Goal: Information Seeking & Learning: Check status

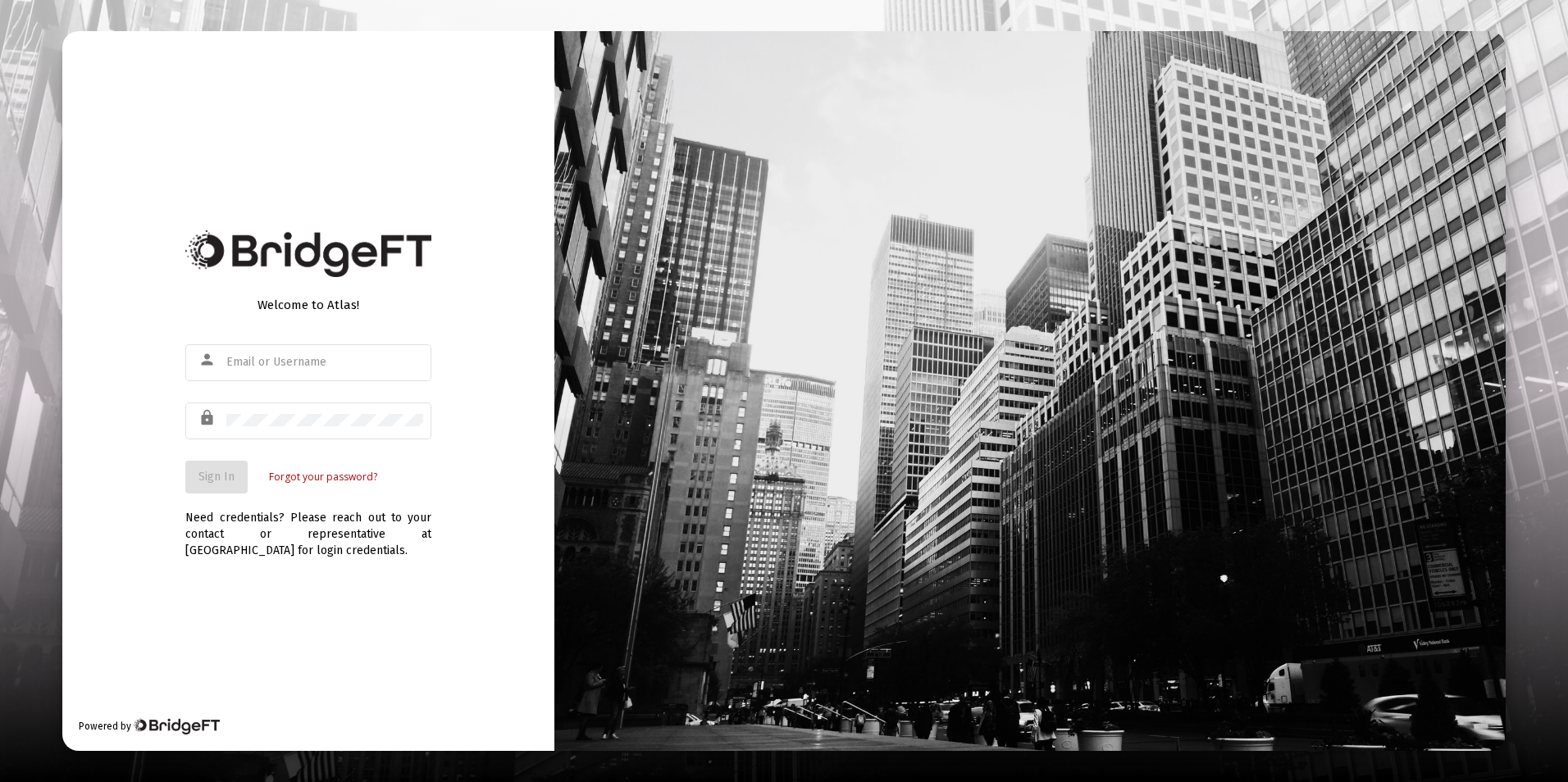
click at [323, 369] on div at bounding box center [325, 361] width 197 height 40
type input "[EMAIL_ADDRESS][DOMAIN_NAME]"
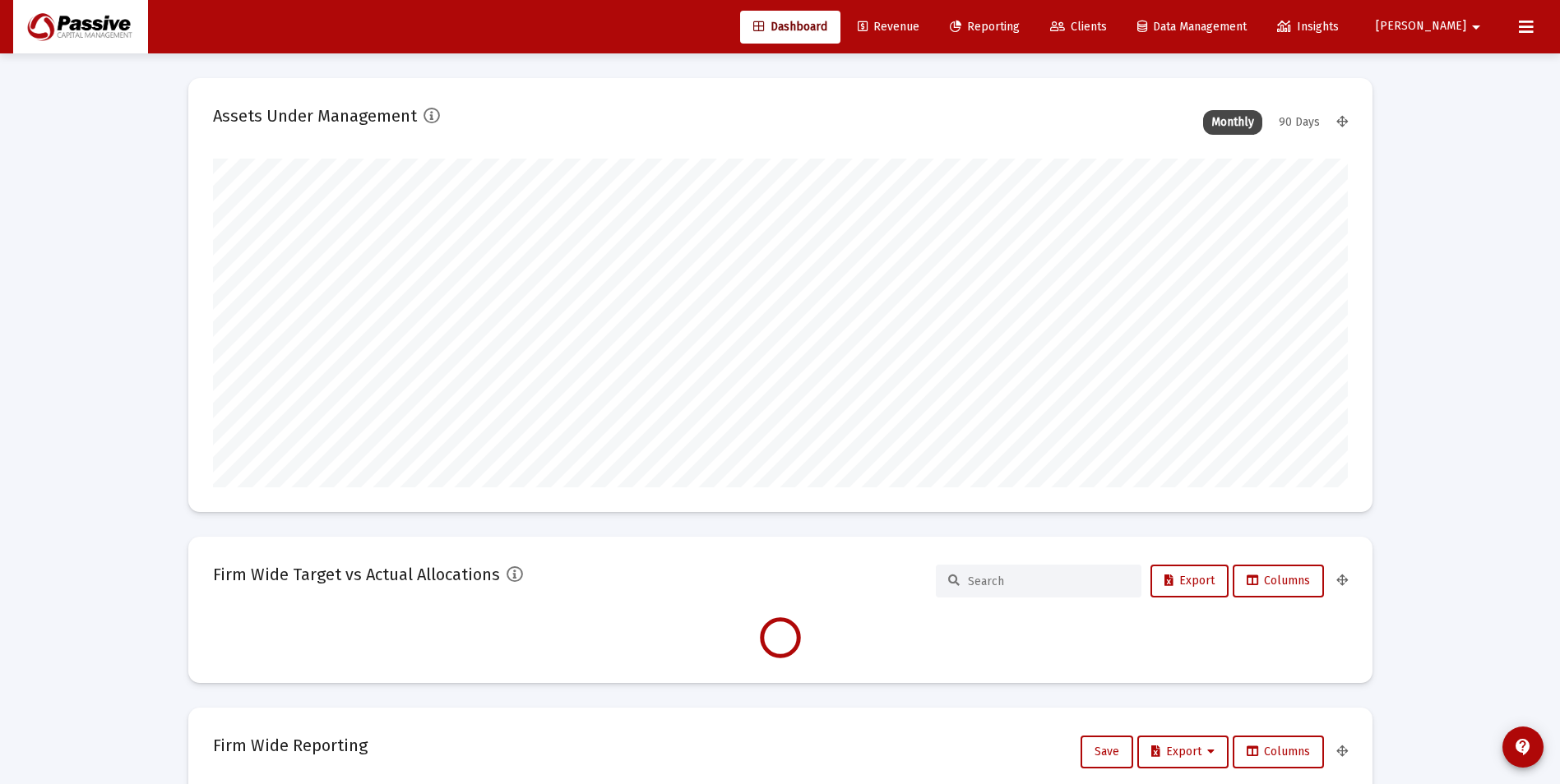
scroll to position [329, 1135]
type input "[DATE]"
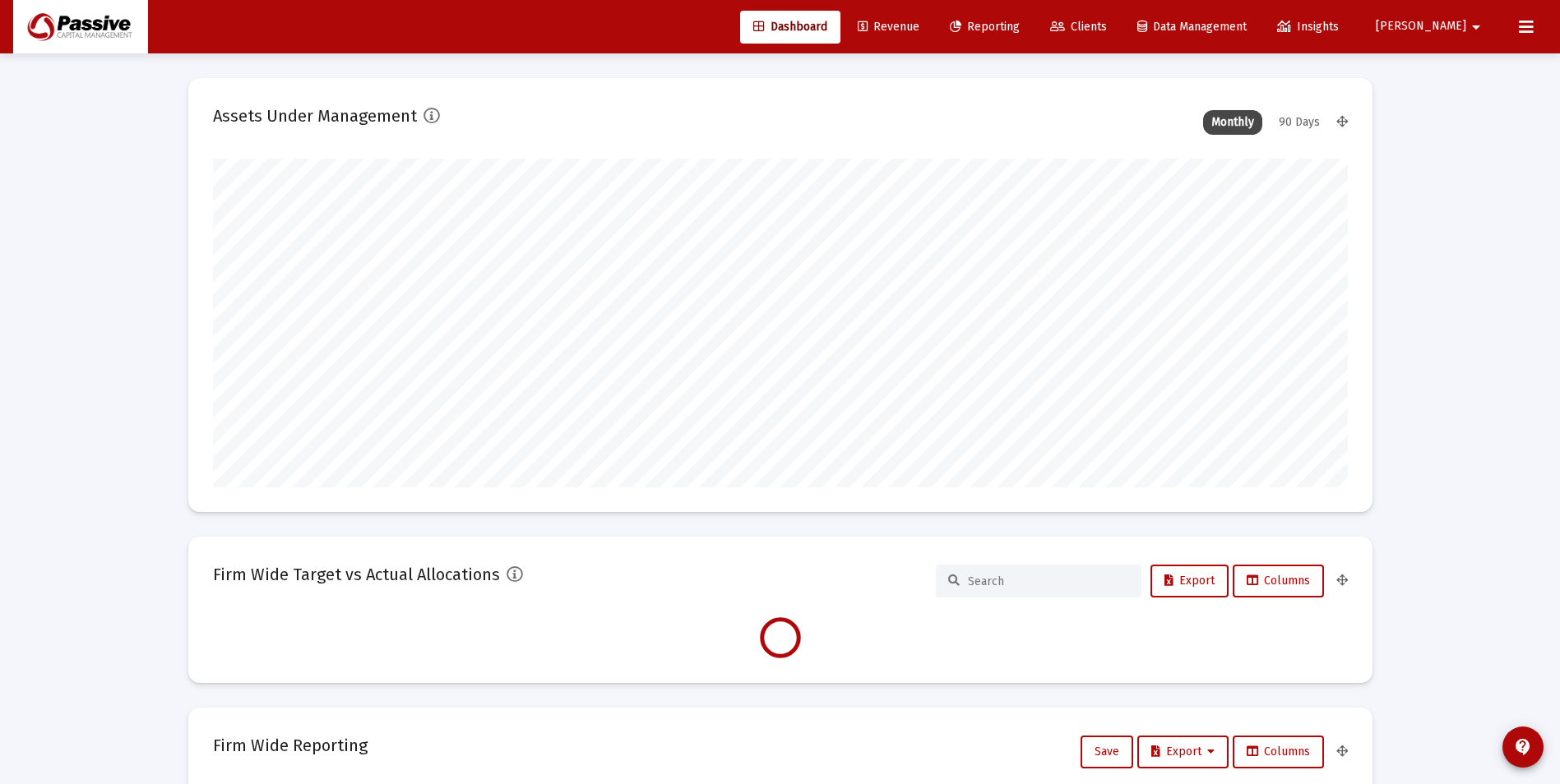
click at [920, 30] on span "Revenue" at bounding box center [888, 26] width 62 height 14
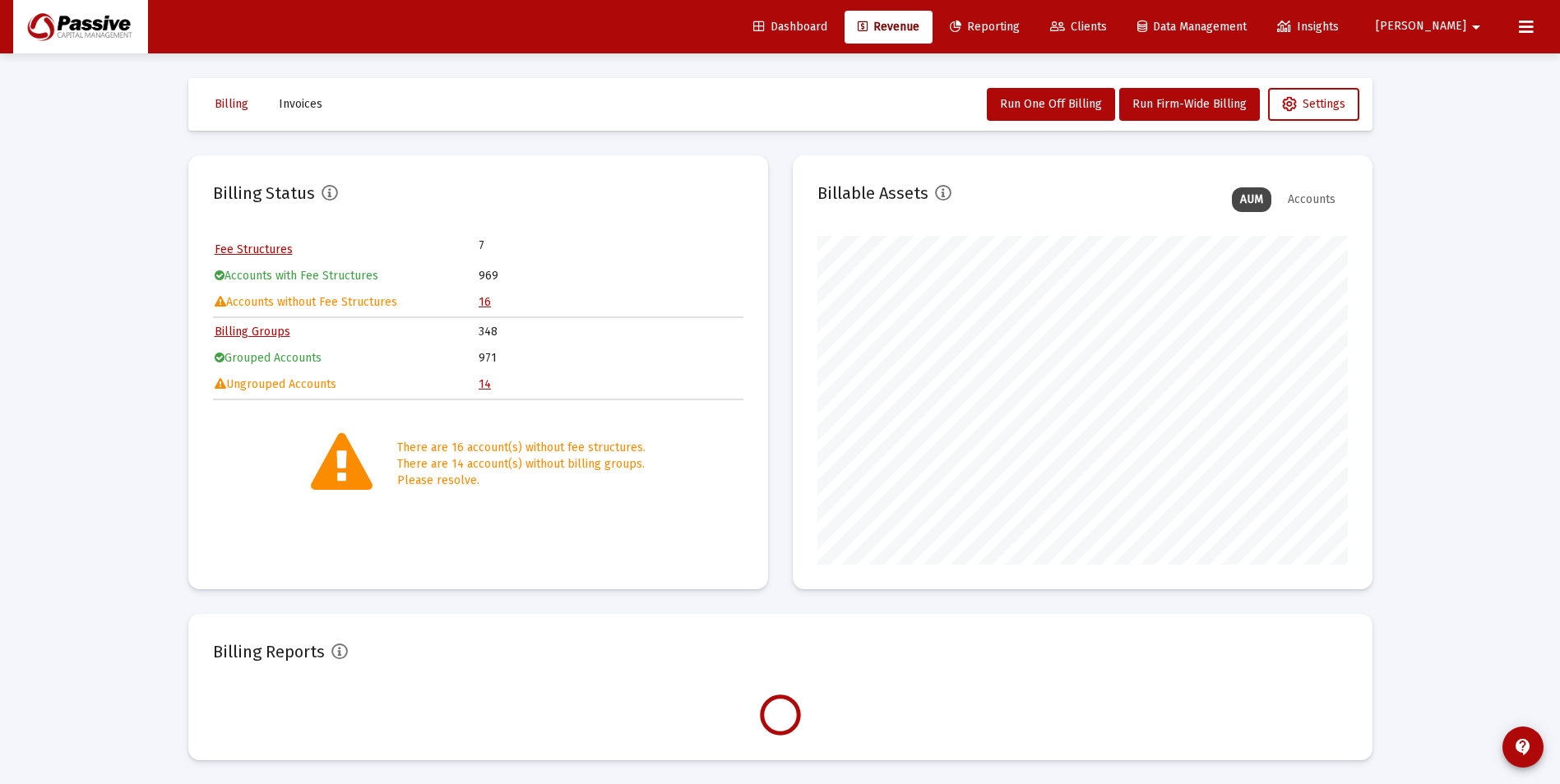
scroll to position [329, 530]
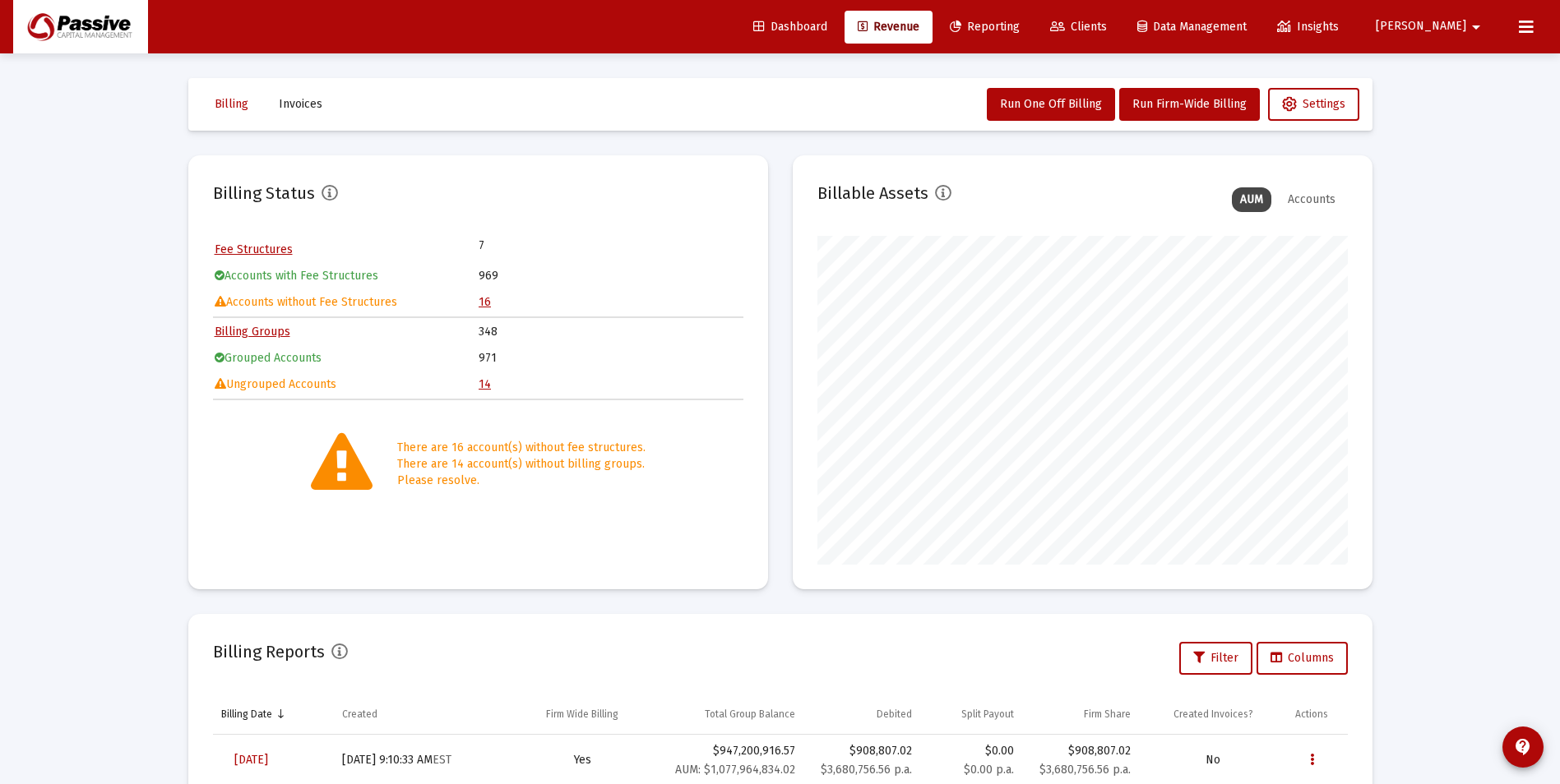
click at [482, 381] on link "14" at bounding box center [484, 384] width 12 height 14
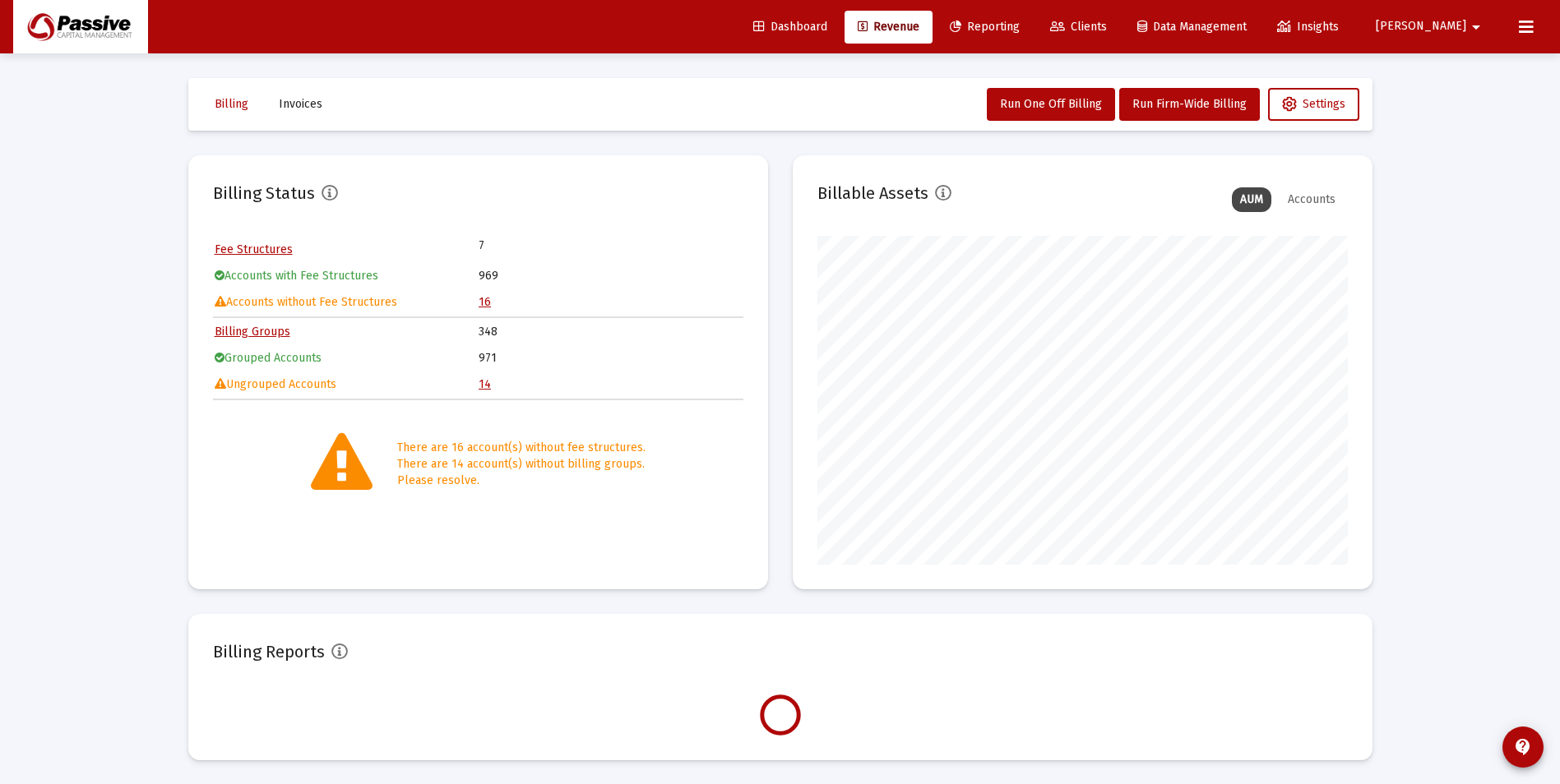
scroll to position [329, 530]
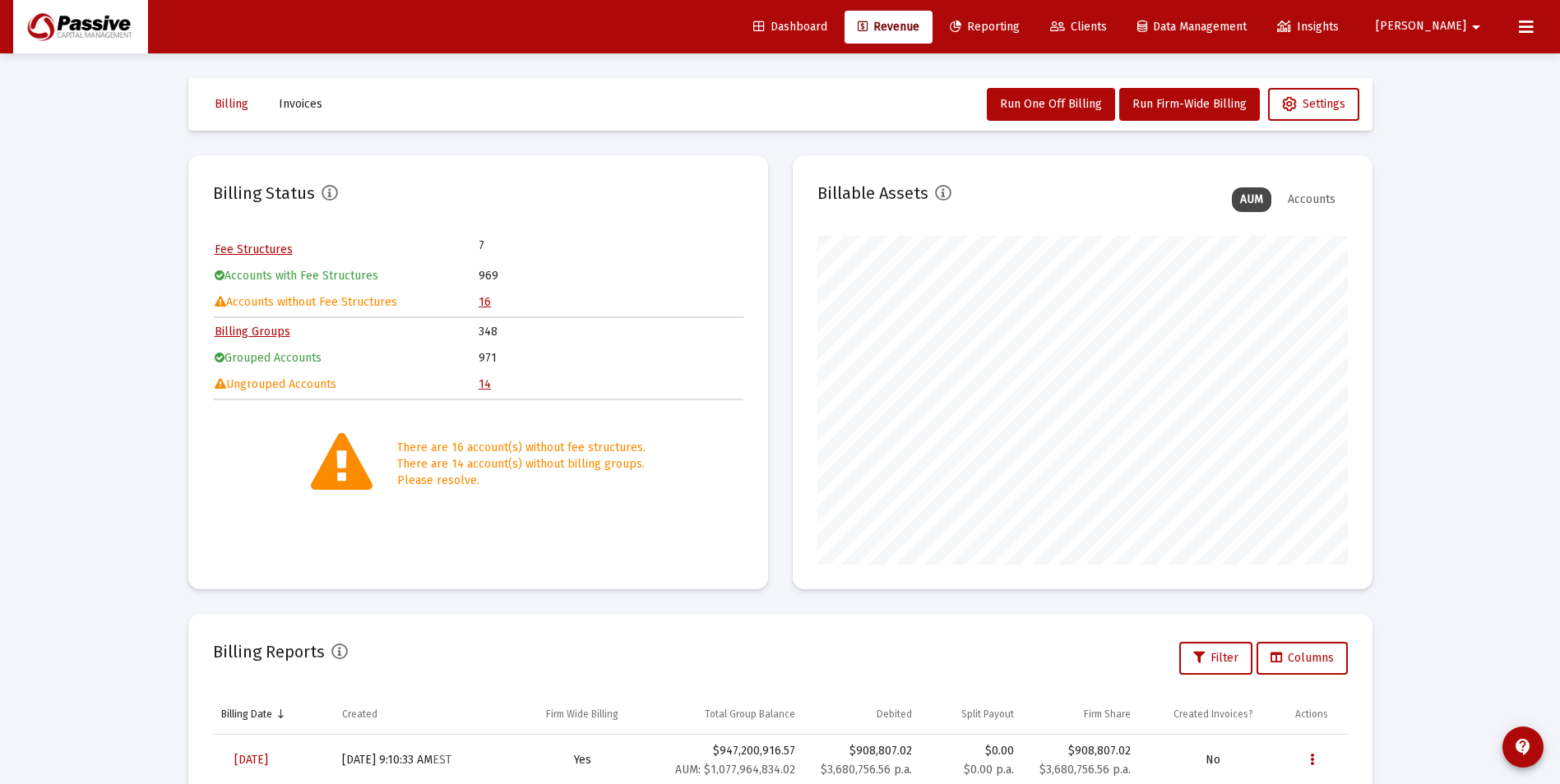
click at [482, 302] on link "16" at bounding box center [484, 301] width 12 height 14
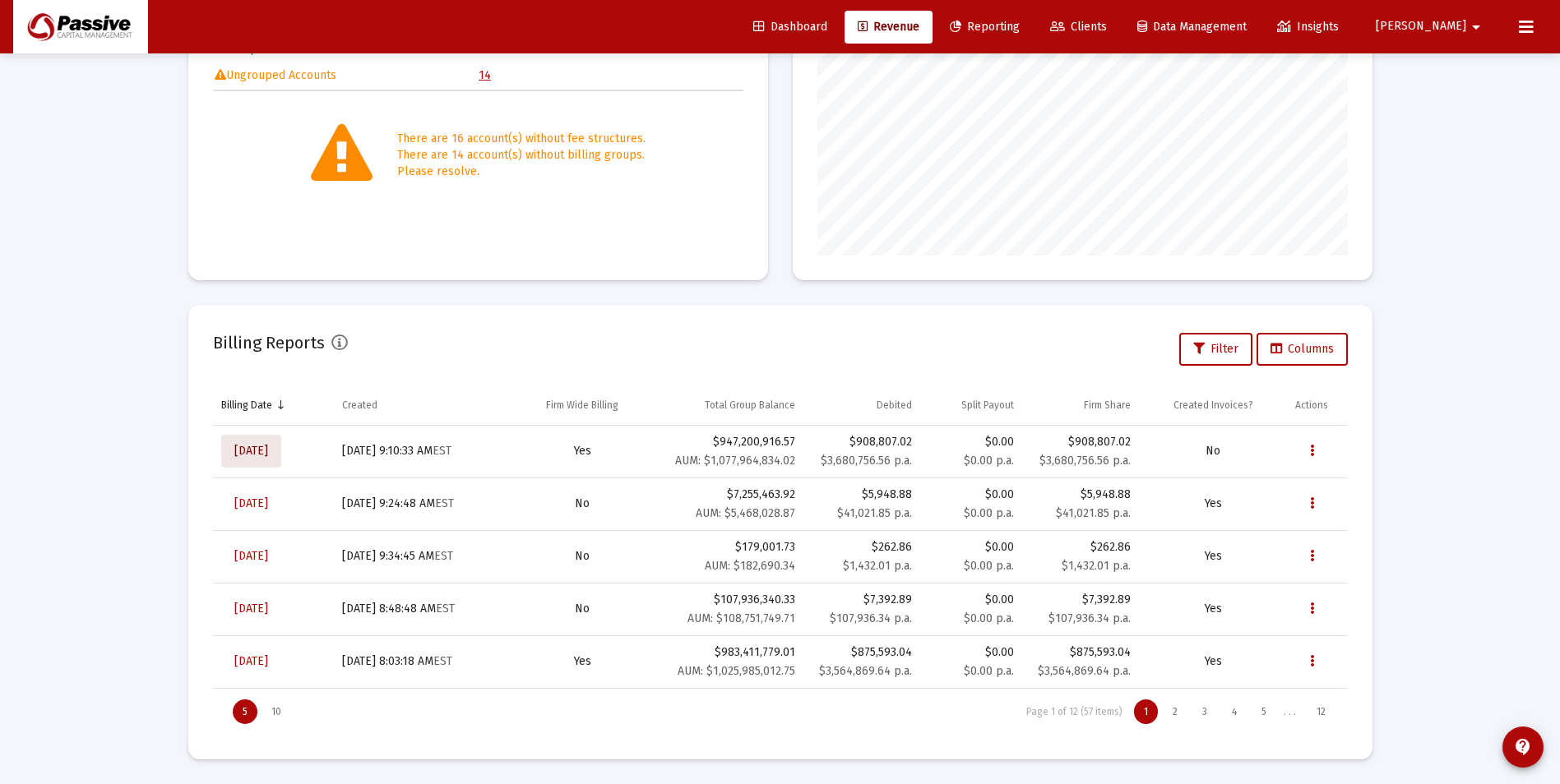
click at [268, 449] on span "[DATE]" at bounding box center [251, 450] width 33 height 14
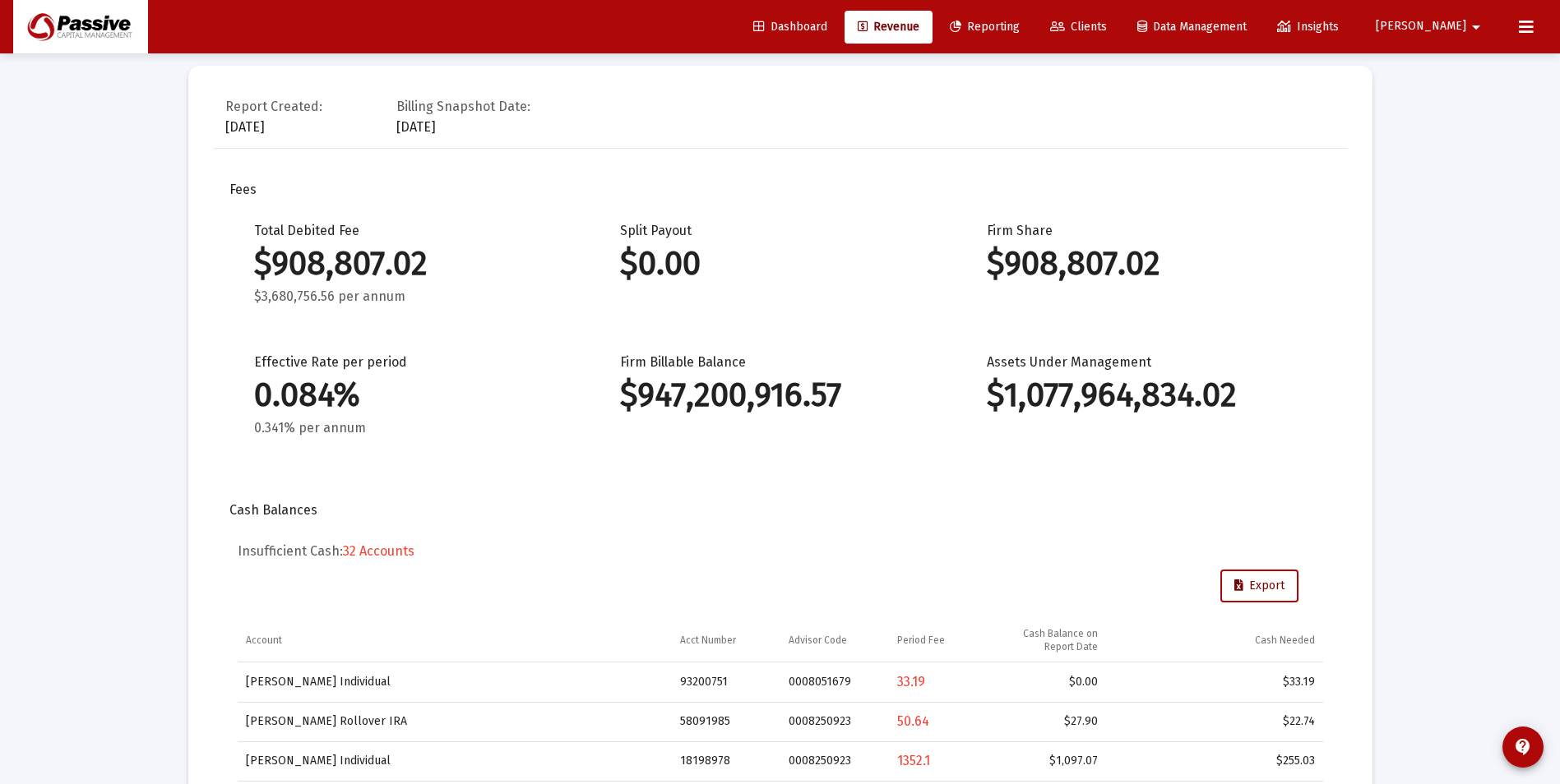
click at [1241, 592] on icon at bounding box center [1238, 586] width 9 height 11
